Goal: Find specific page/section: Find specific page/section

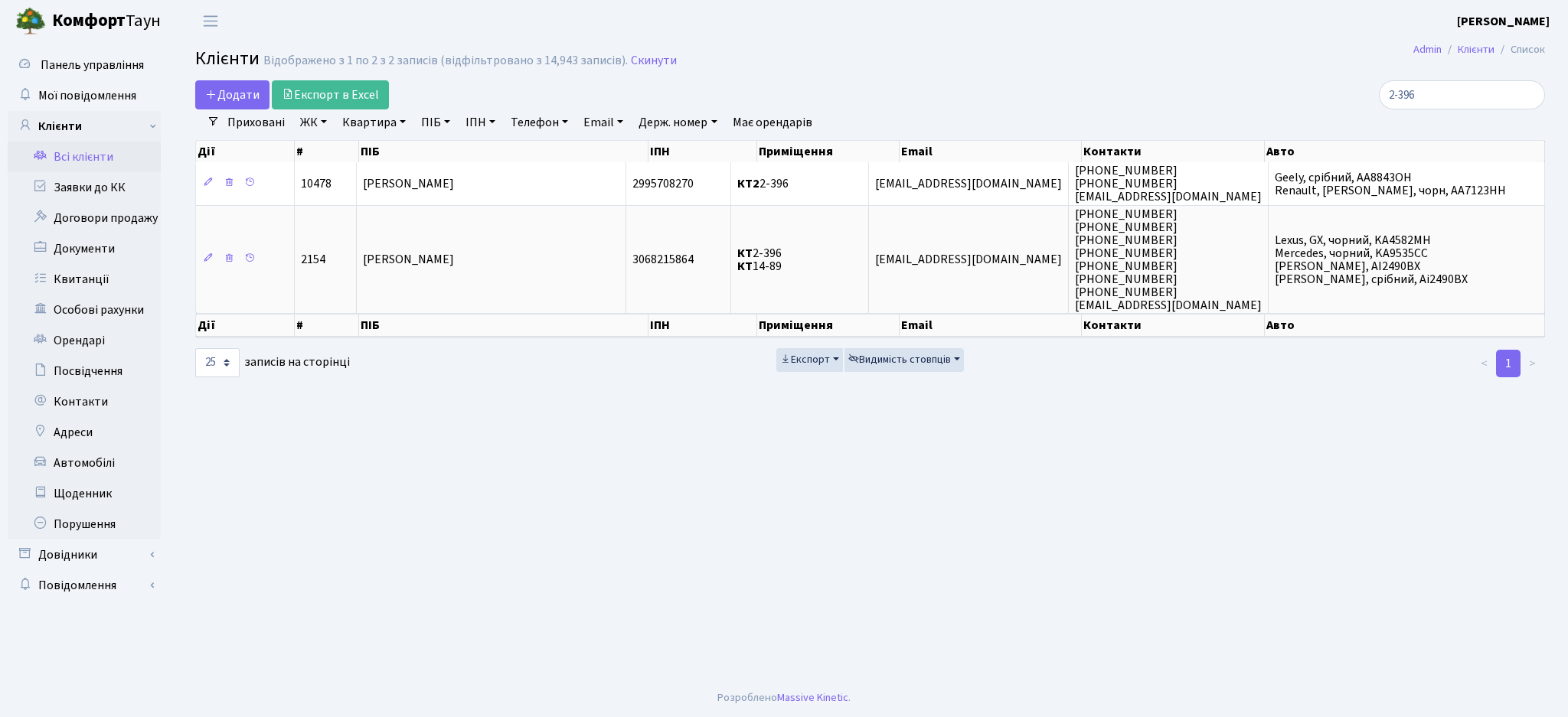
select select "25"
drag, startPoint x: 1452, startPoint y: 108, endPoint x: 1349, endPoint y: 101, distance: 103.2
click at [1349, 101] on div "2-396" at bounding box center [1328, 95] width 435 height 29
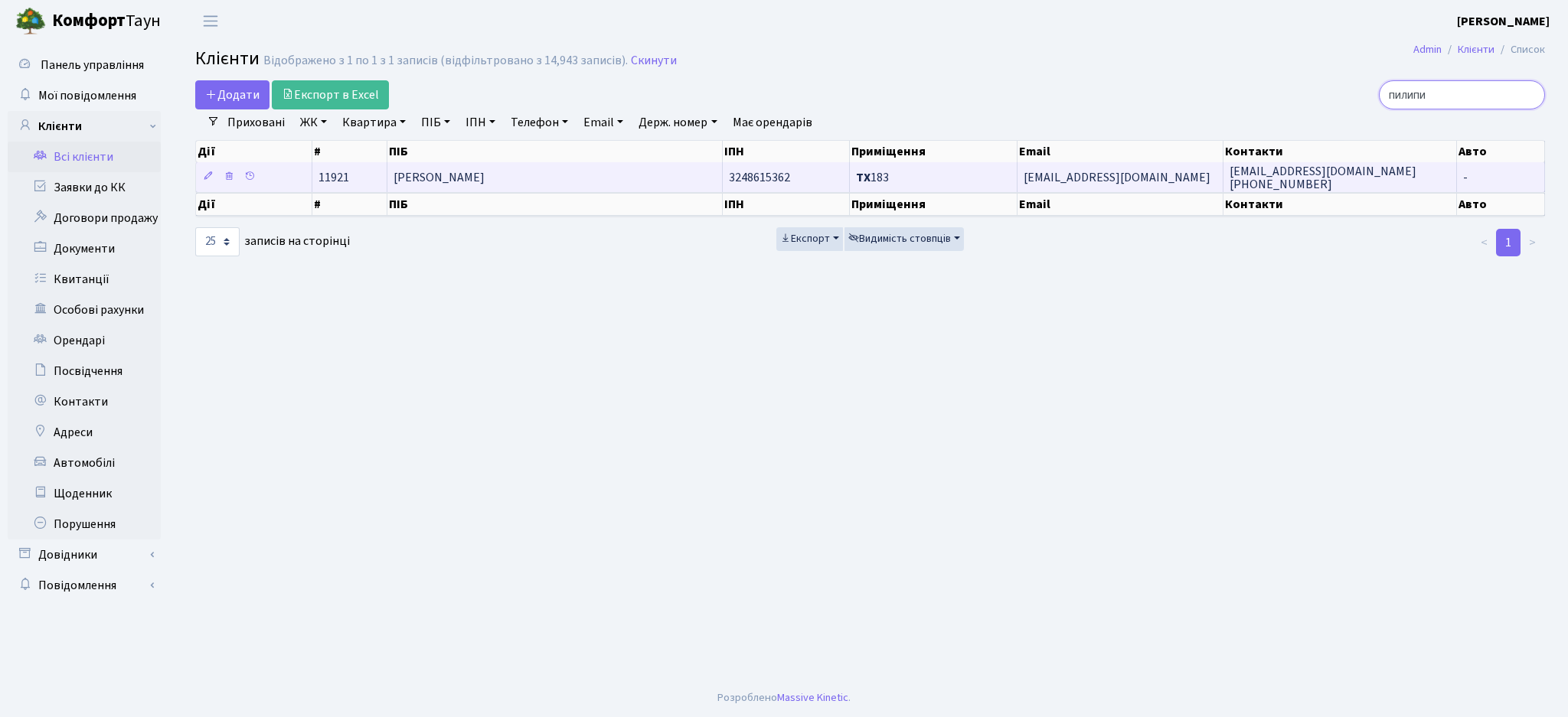
type input "пилипи"
click at [485, 176] on span "[PERSON_NAME]" at bounding box center [439, 178] width 91 height 17
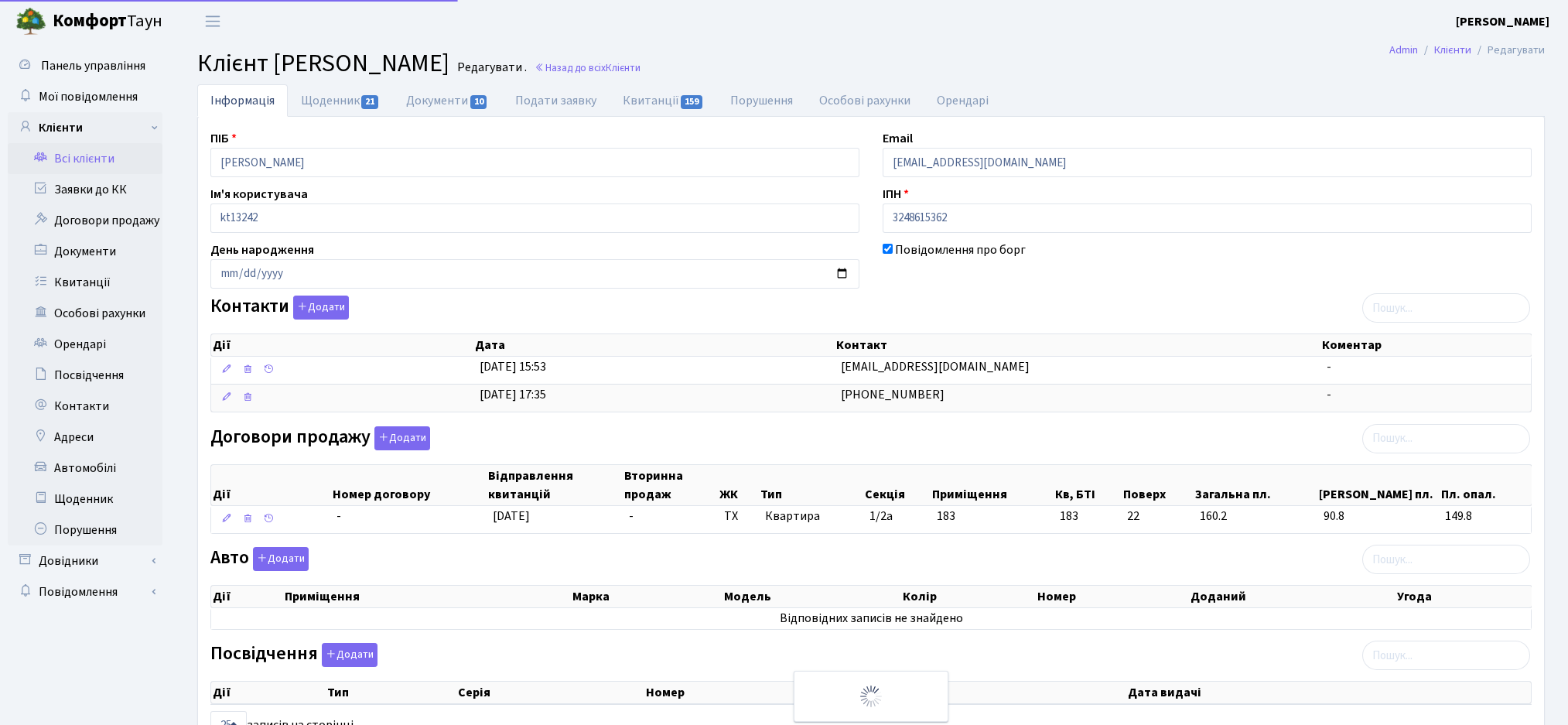
select select "25"
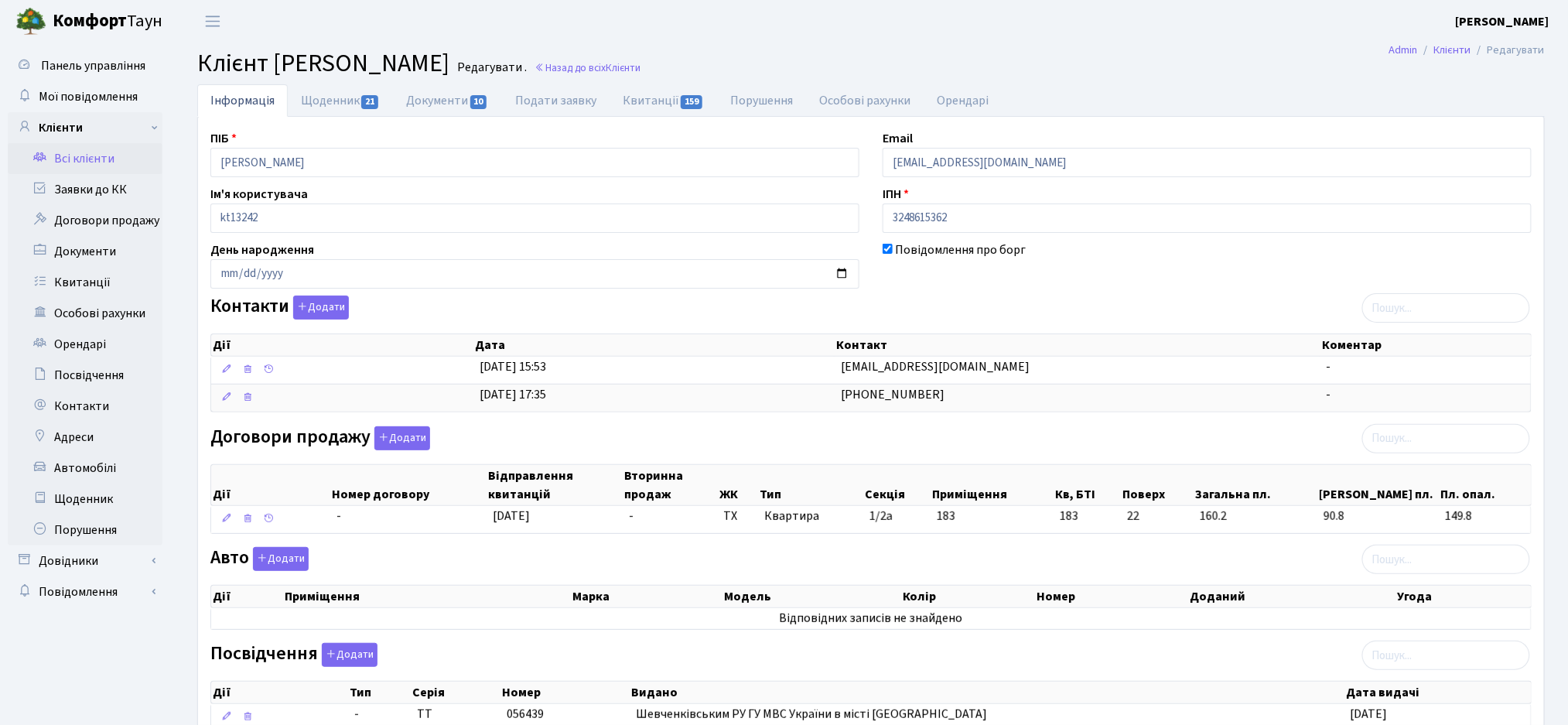
click at [85, 160] on link "Всі клієнти" at bounding box center [85, 159] width 155 height 31
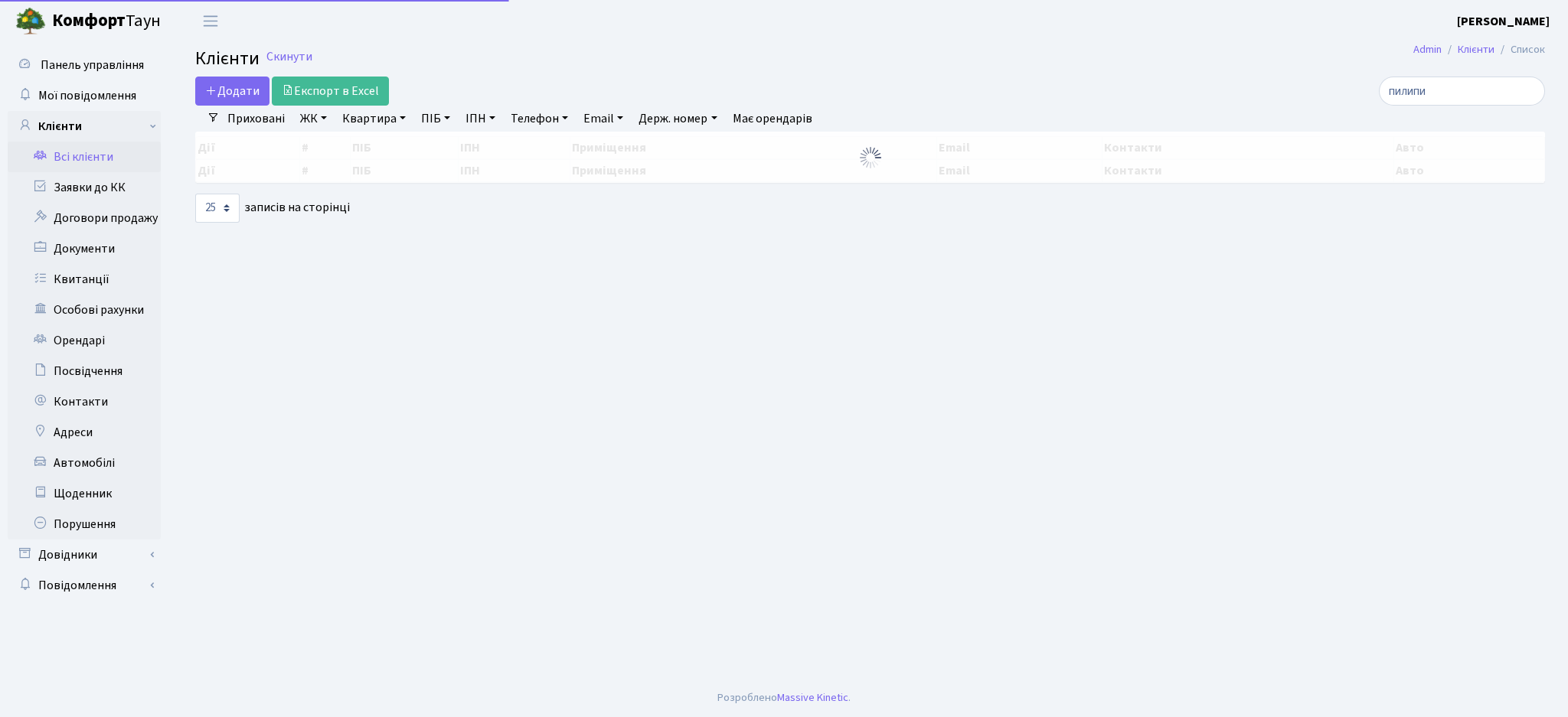
select select "25"
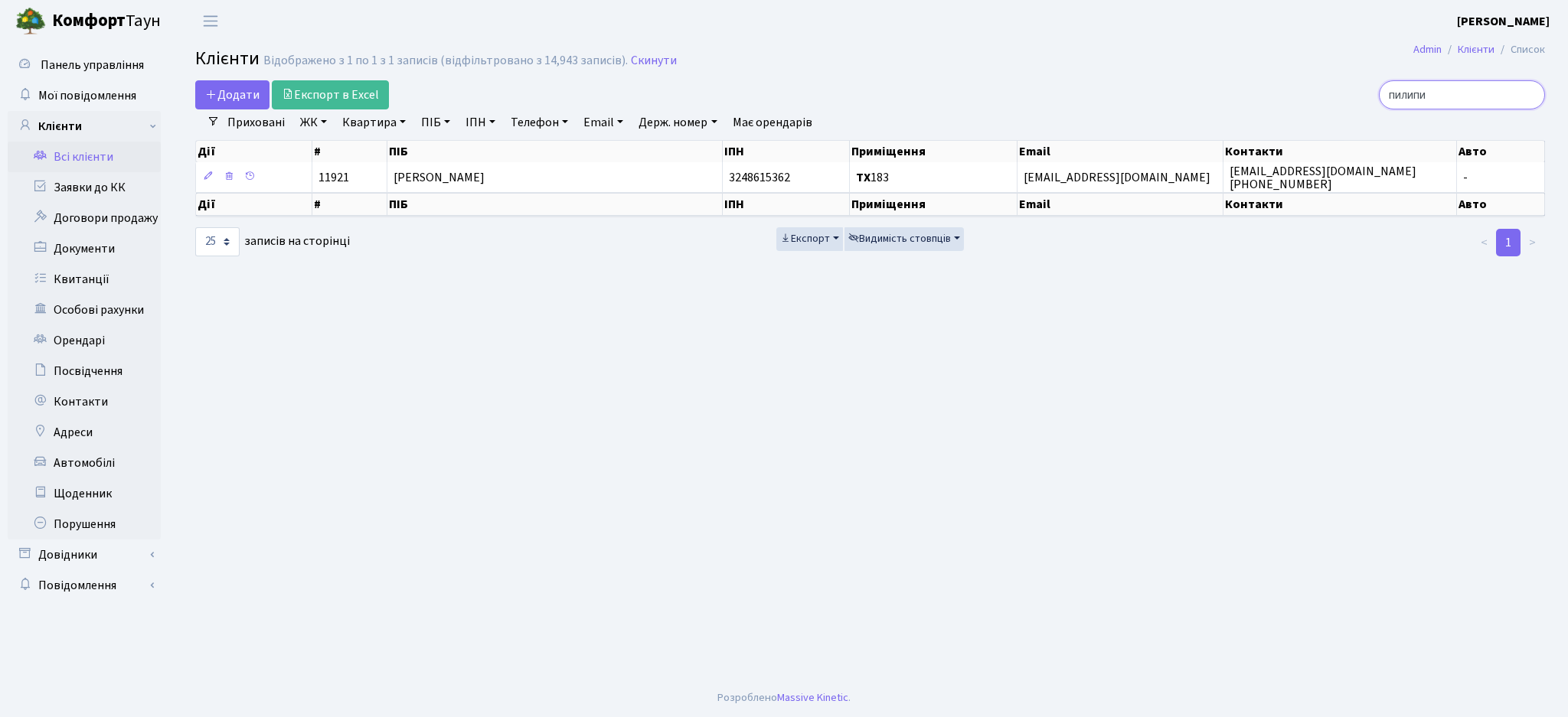
drag, startPoint x: 1450, startPoint y: 97, endPoint x: 1247, endPoint y: 97, distance: 203.0
click at [1247, 97] on div "пилипи" at bounding box center [1328, 95] width 435 height 29
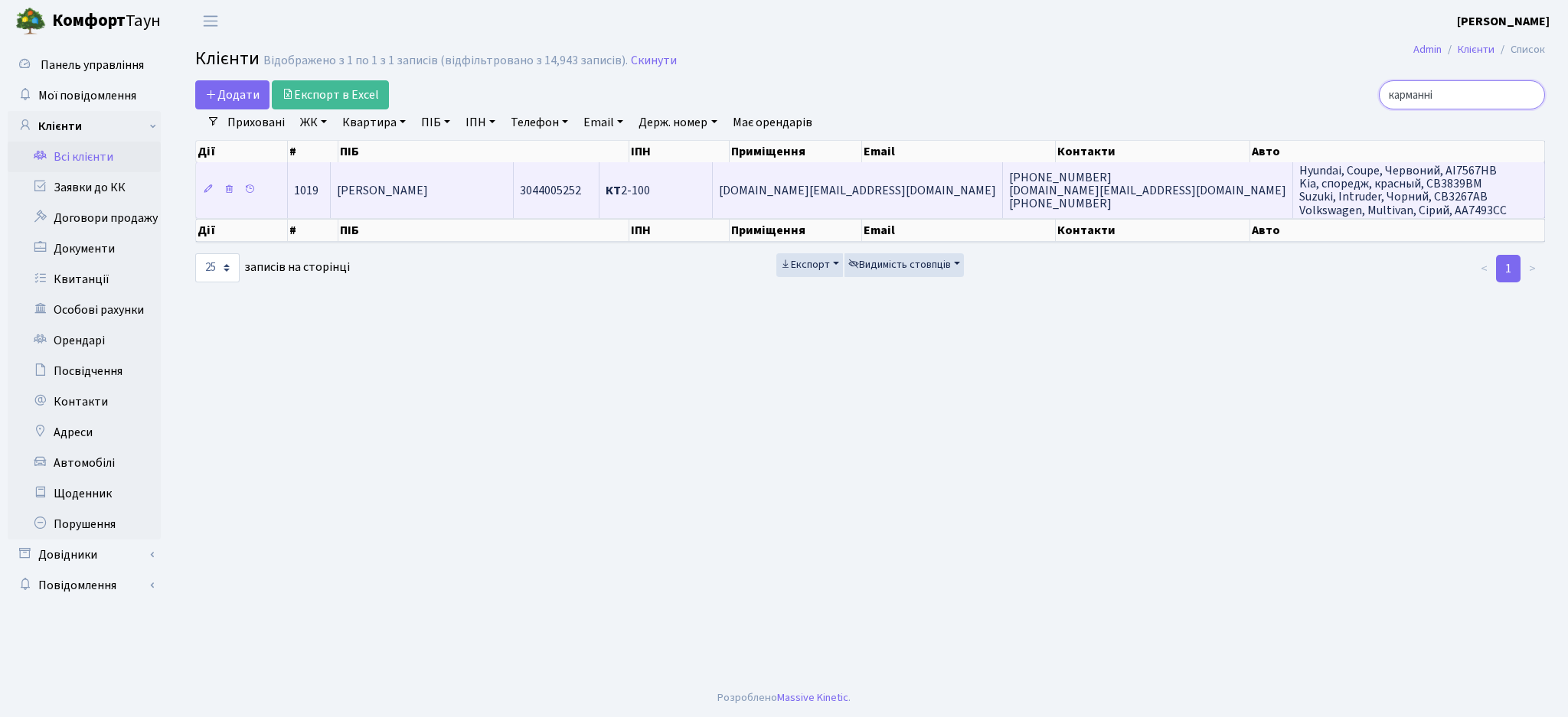
type input "карманні"
click at [457, 203] on td "Карманніков Максим Олександрович" at bounding box center [422, 190] width 183 height 55
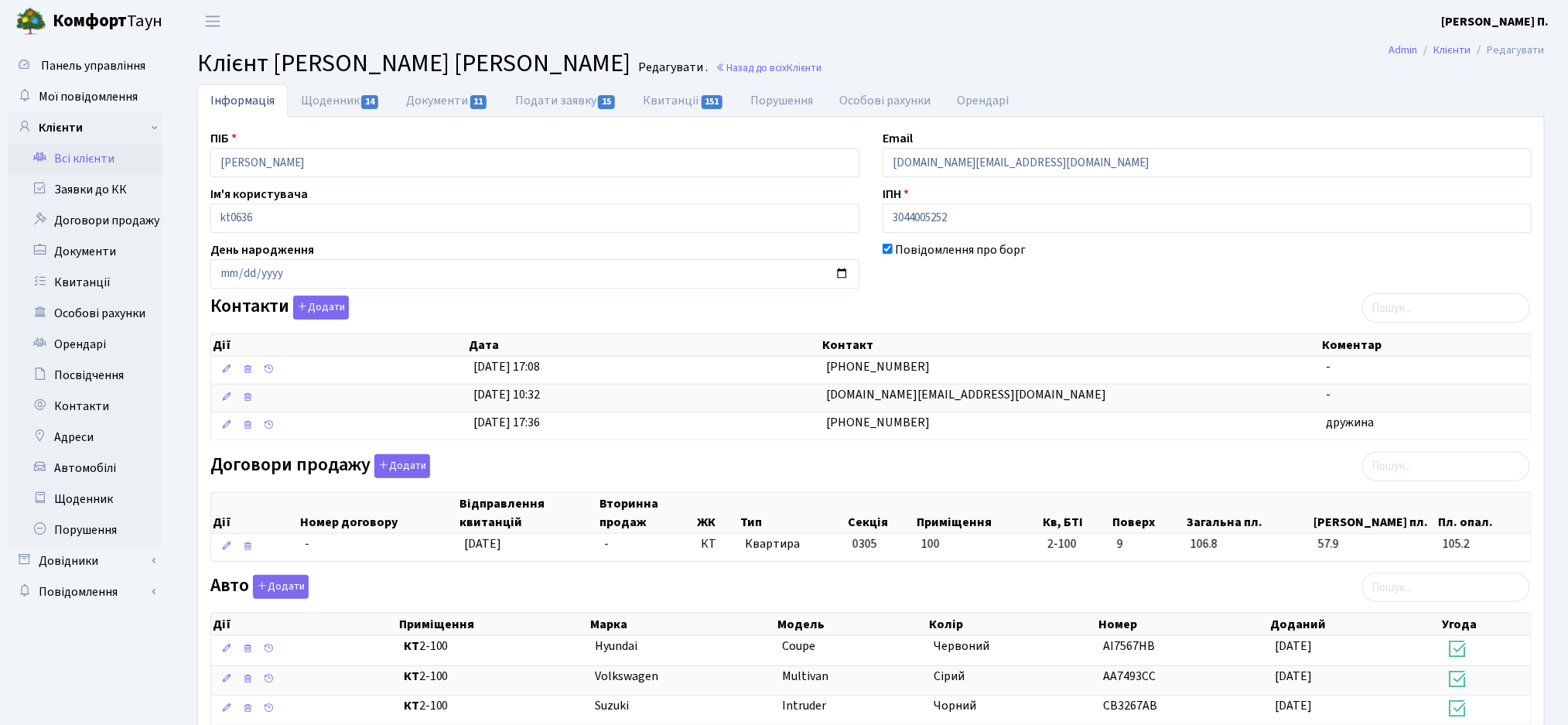
drag, startPoint x: 280, startPoint y: 57, endPoint x: 659, endPoint y: 72, distance: 379.3
click at [631, 72] on span "Клієнт Карманніков Максим Олександрович" at bounding box center [414, 63] width 434 height 35
click at [631, 68] on span "Клієнт Карманніков Максим Олександрович" at bounding box center [414, 63] width 434 height 35
drag, startPoint x: 675, startPoint y: 67, endPoint x: 267, endPoint y: 63, distance: 408.0
click at [267, 63] on span "Клієнт Карманніков Максим Олександрович" at bounding box center [414, 63] width 434 height 35
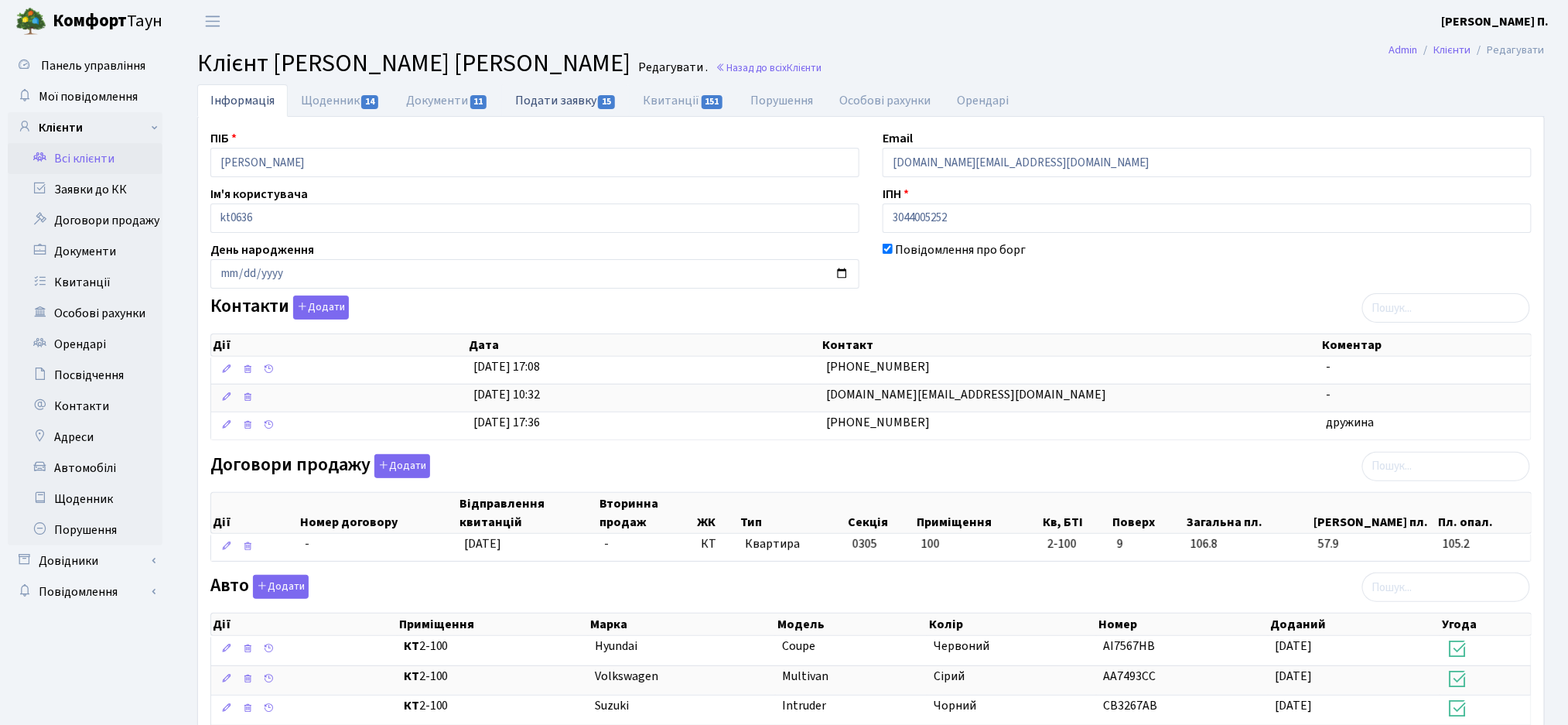
click at [526, 105] on link "Подати заявку 15" at bounding box center [566, 100] width 128 height 32
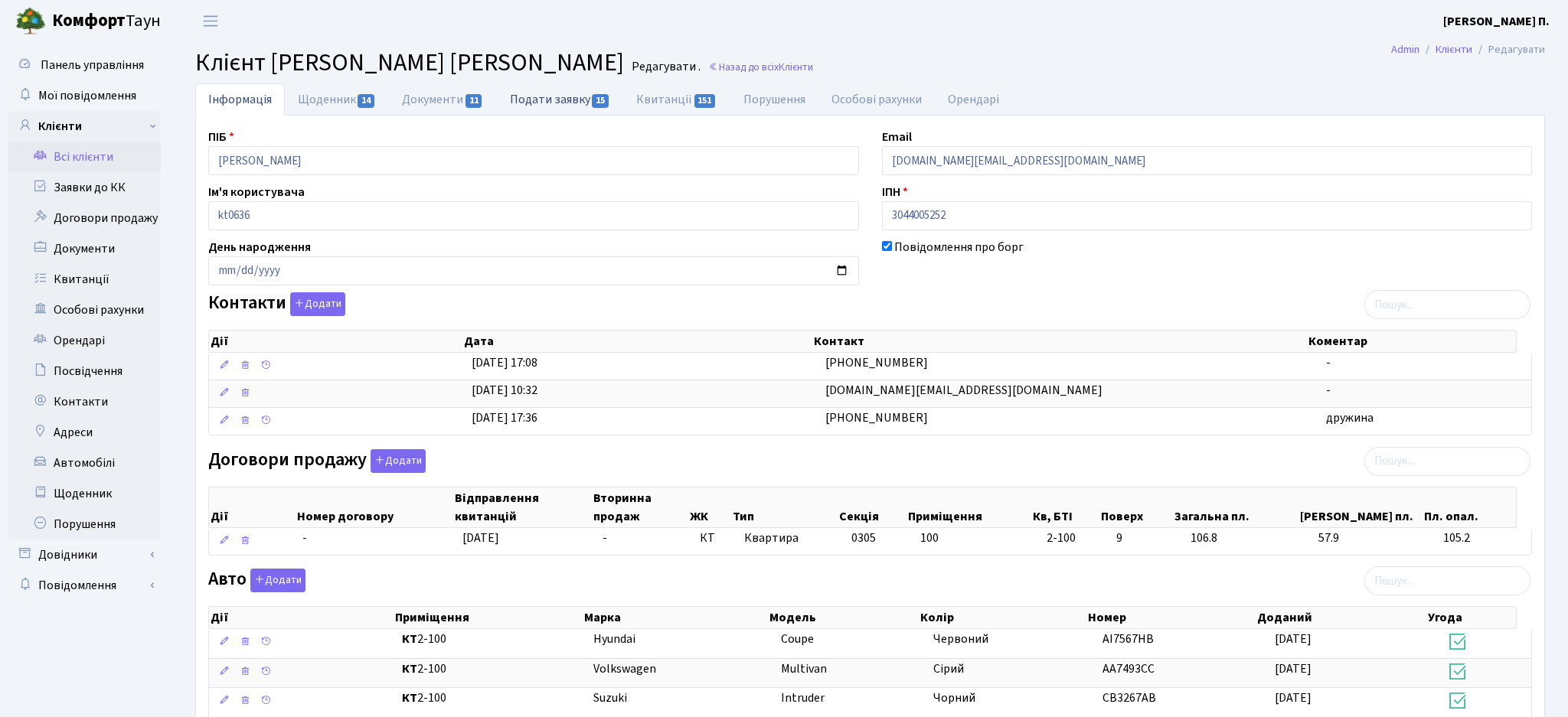
select select "25"
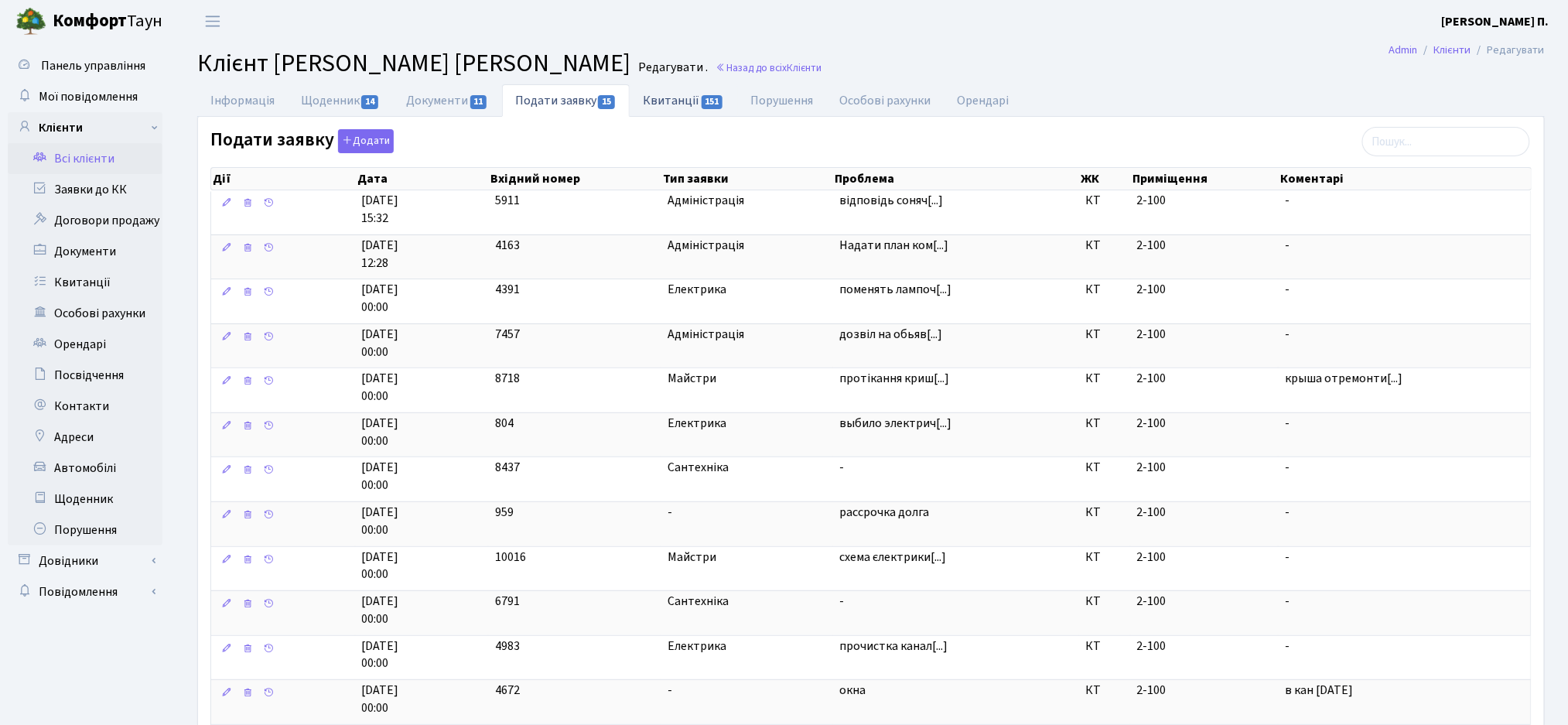
click at [684, 100] on link "Квитанції 151" at bounding box center [683, 100] width 107 height 32
select select "25"
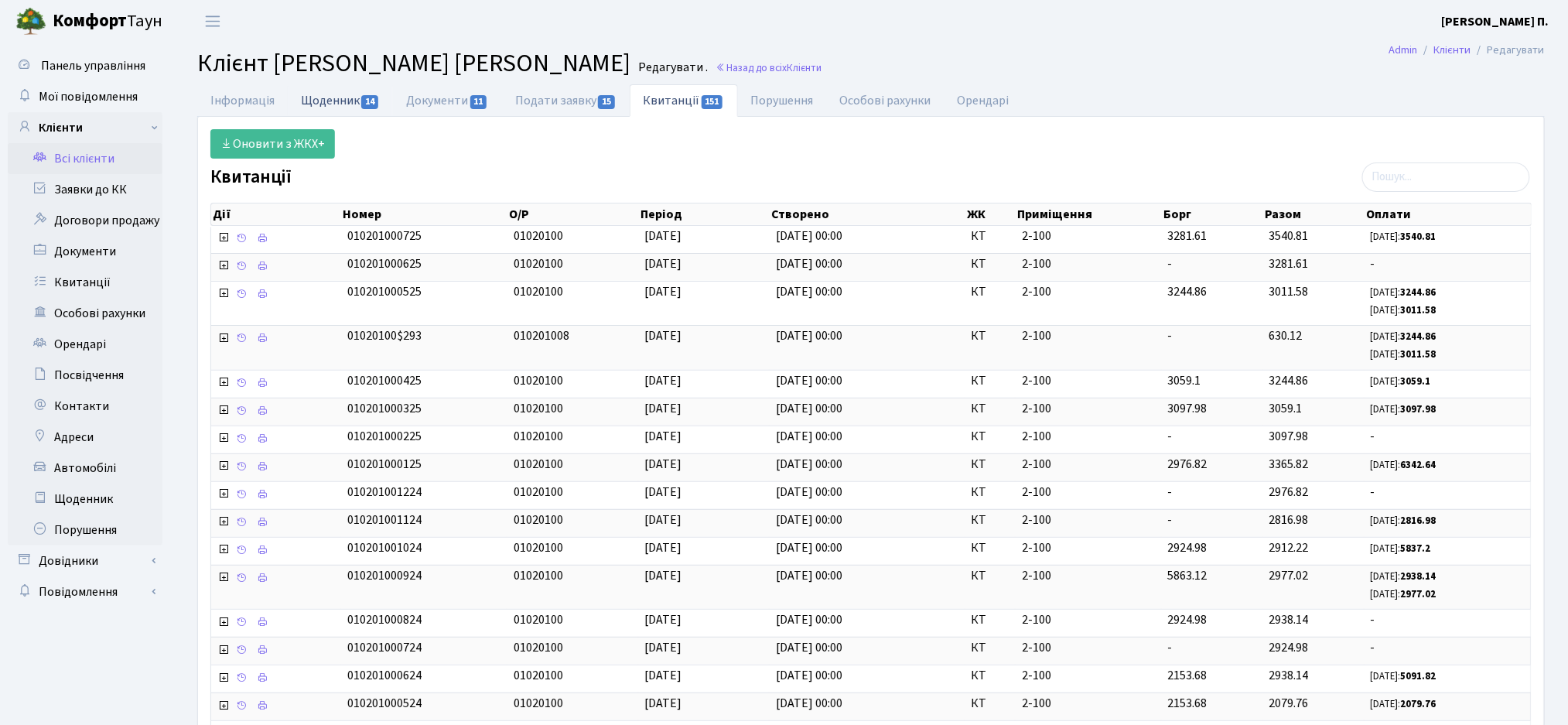
click at [359, 107] on link "Щоденник 14" at bounding box center [340, 100] width 105 height 32
select select "25"
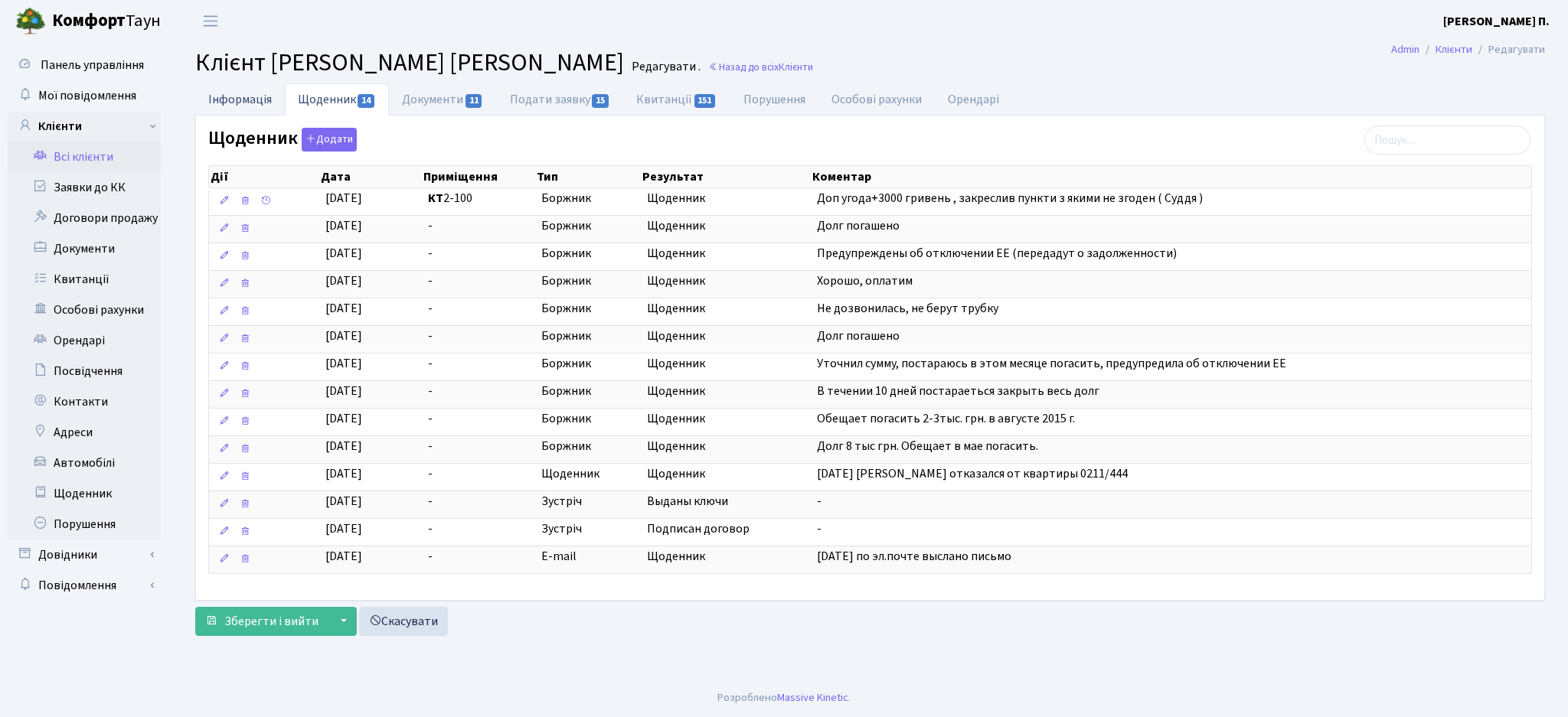
click at [242, 97] on link "Інформація" at bounding box center [239, 99] width 90 height 32
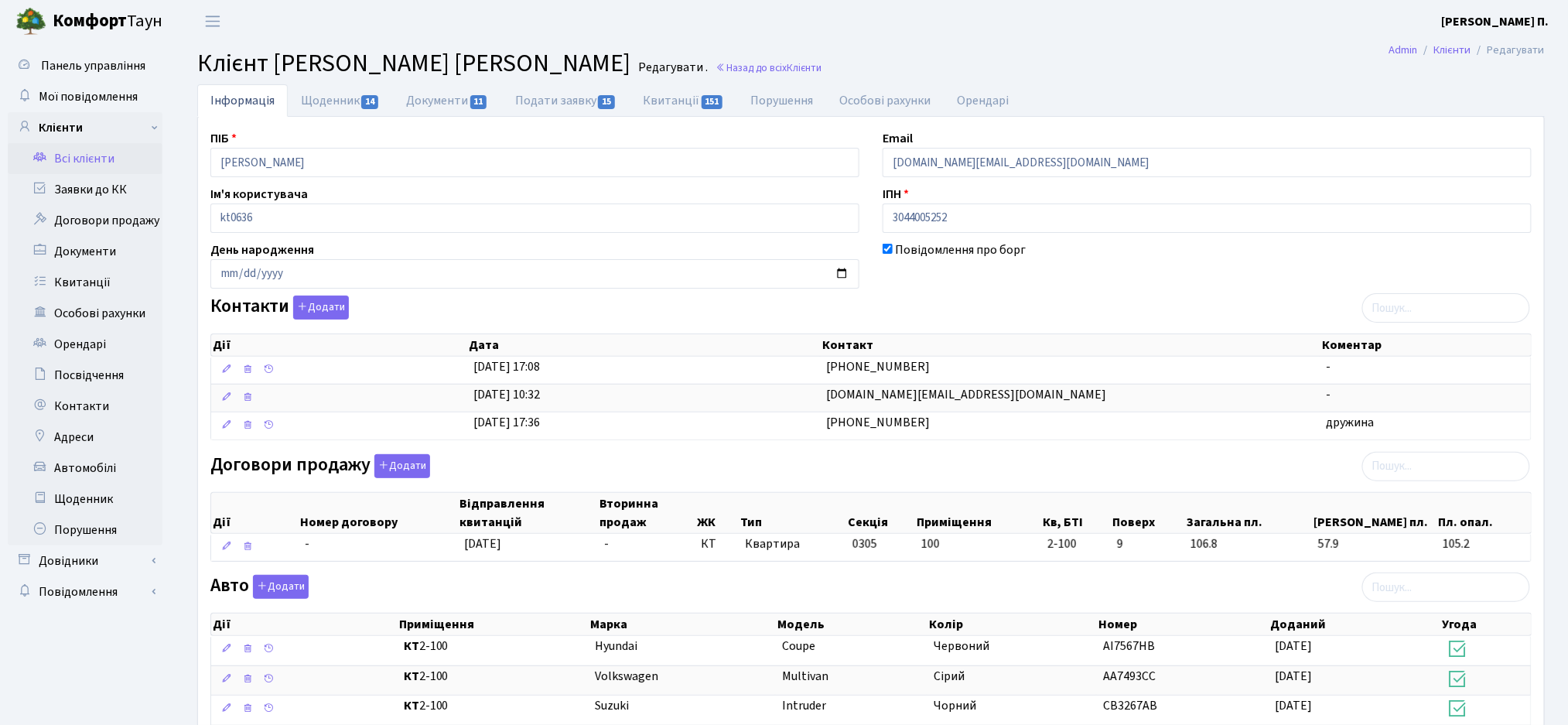
click at [290, 54] on span "Клієнт Карманніков Максим Олександрович" at bounding box center [414, 63] width 434 height 35
click at [314, 115] on link "Щоденник 14" at bounding box center [340, 100] width 105 height 32
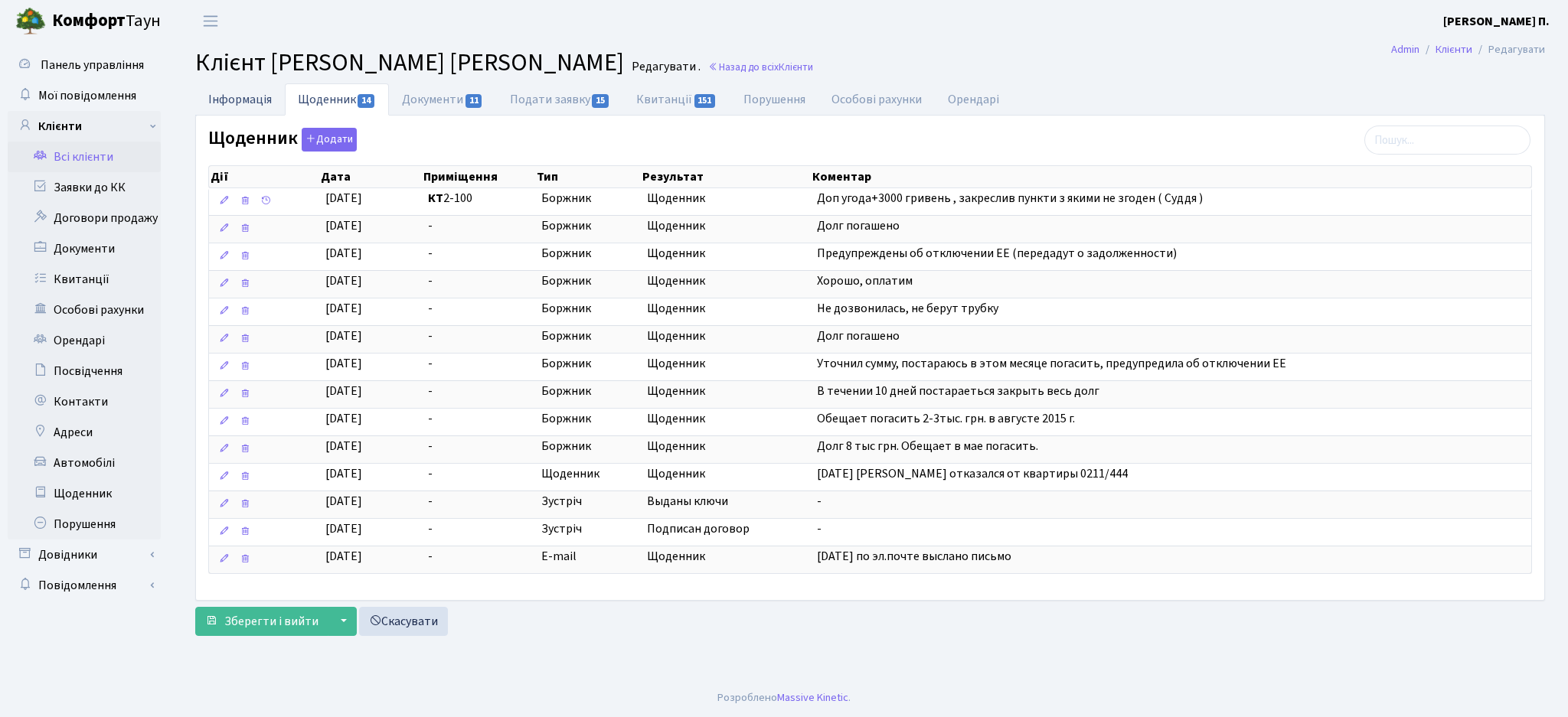
click at [241, 114] on link "Інформація" at bounding box center [239, 99] width 90 height 32
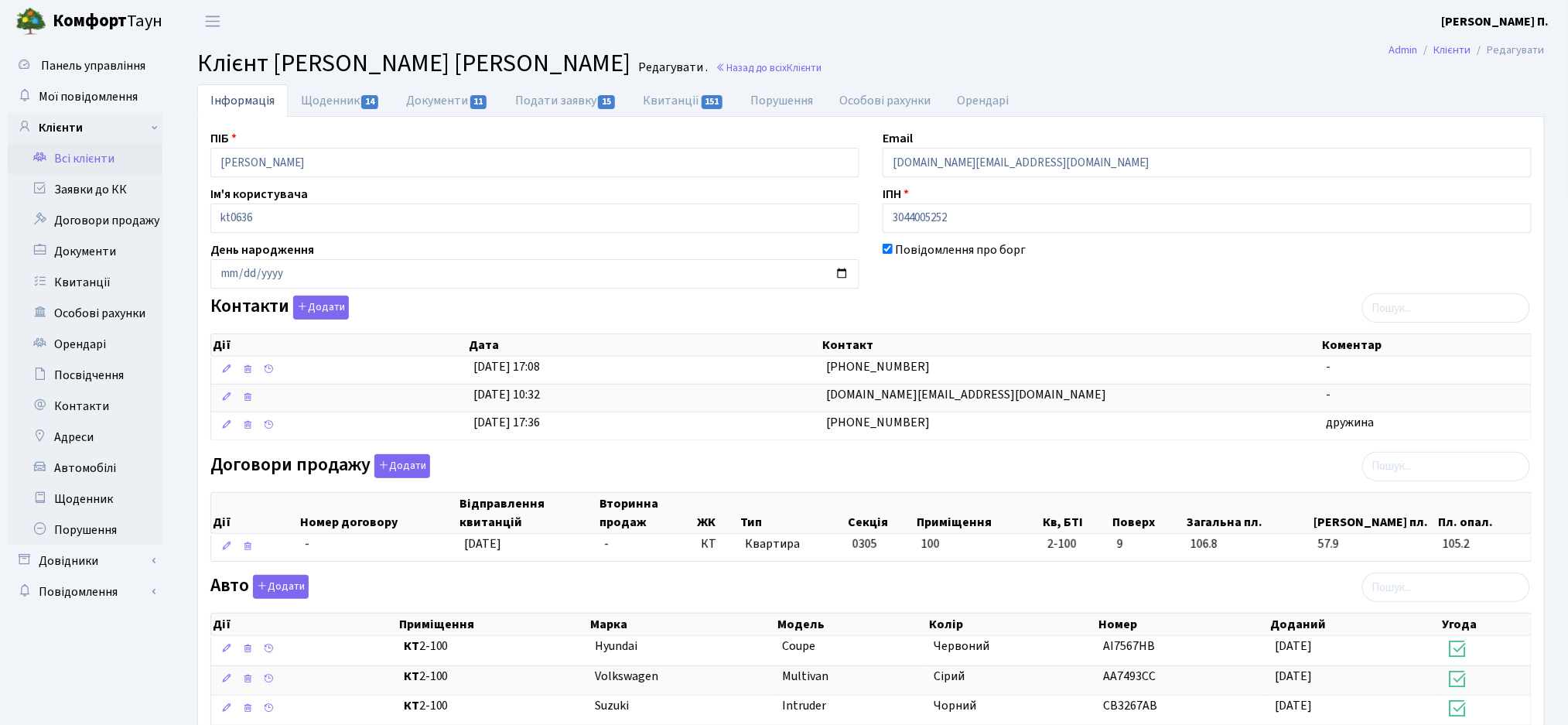
click at [1092, 86] on ul "Інформація Щоденник 14 Документи 11 Подати заявку 15 Квитанції 151 Порушення Ос…" at bounding box center [871, 101] width 1348 height 33
